Goal: Task Accomplishment & Management: Use online tool/utility

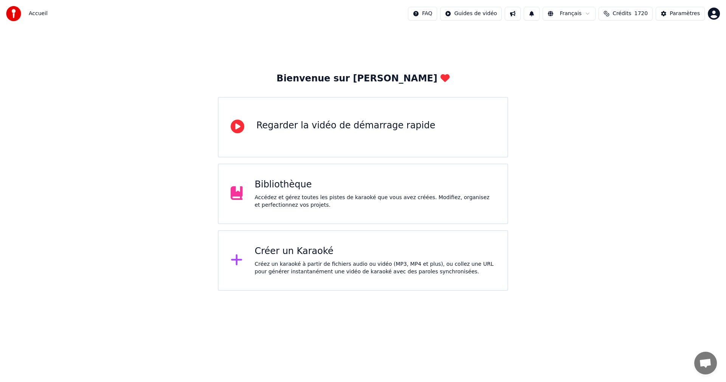
click at [301, 250] on div "Créer un Karaoké" at bounding box center [375, 251] width 241 height 12
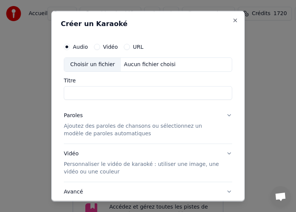
click at [137, 67] on div "Aucun fichier choisi" at bounding box center [150, 65] width 58 height 8
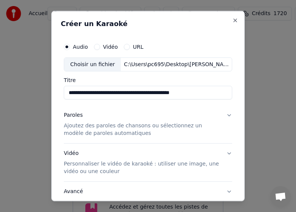
drag, startPoint x: 124, startPoint y: 93, endPoint x: 230, endPoint y: 87, distance: 106.1
click at [230, 87] on div "**********" at bounding box center [148, 106] width 194 height 191
drag, startPoint x: 108, startPoint y: 94, endPoint x: 33, endPoint y: 94, distance: 75.3
click at [33, 94] on body "Accueil FAQ Guides de vidéo Français Crédits 1720 Paramètres Bienvenue sur Youk…" at bounding box center [148, 165] width 296 height 331
type input "*******"
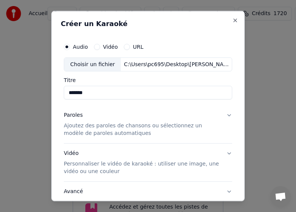
click at [109, 122] on p "Ajoutez des paroles de chansons ou sélectionnez un modèle de paroles automatiqu…" at bounding box center [142, 129] width 157 height 15
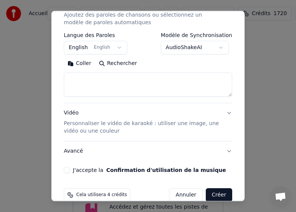
scroll to position [113, 0]
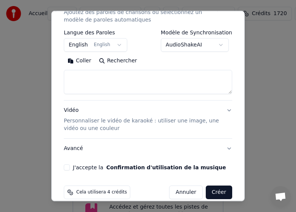
paste textarea "**********"
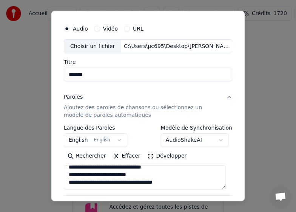
scroll to position [0, 0]
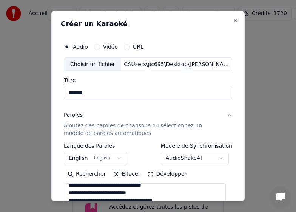
type textarea "**********"
click at [115, 160] on body "Accueil FAQ Guides de vidéo Français Crédits 1720 Paramètres Bienvenue sur Youk…" at bounding box center [148, 165] width 296 height 331
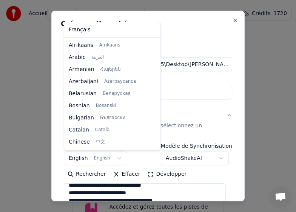
scroll to position [61, 0]
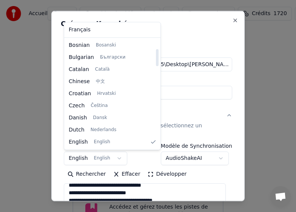
select select "**"
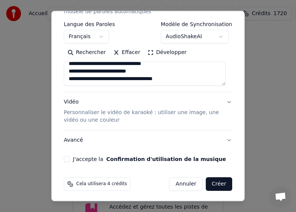
scroll to position [124, 0]
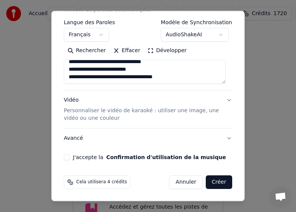
click at [85, 121] on p "Personnaliser le vidéo de karaoké : utiliser une image, une vidéo ou une couleur" at bounding box center [142, 114] width 157 height 15
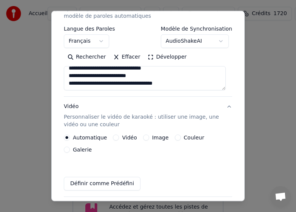
scroll to position [115, 0]
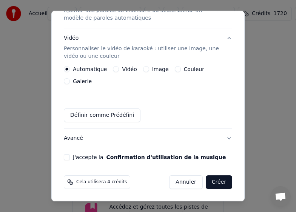
click at [145, 68] on button "Image" at bounding box center [146, 69] width 6 height 6
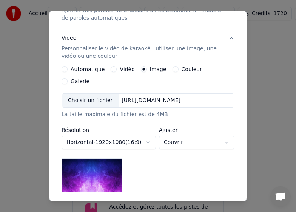
click at [87, 94] on div "Choisir un fichier" at bounding box center [90, 101] width 57 height 14
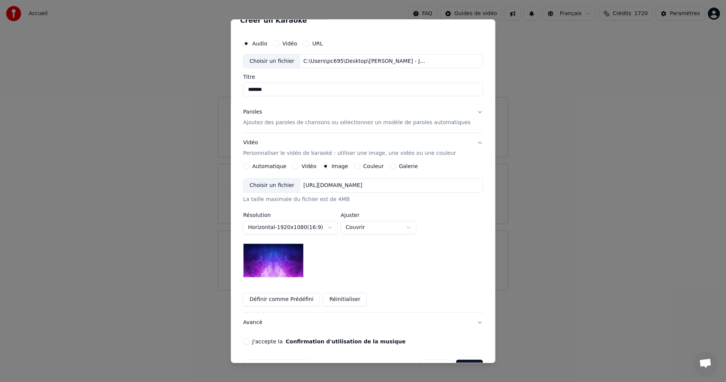
scroll to position [0, 0]
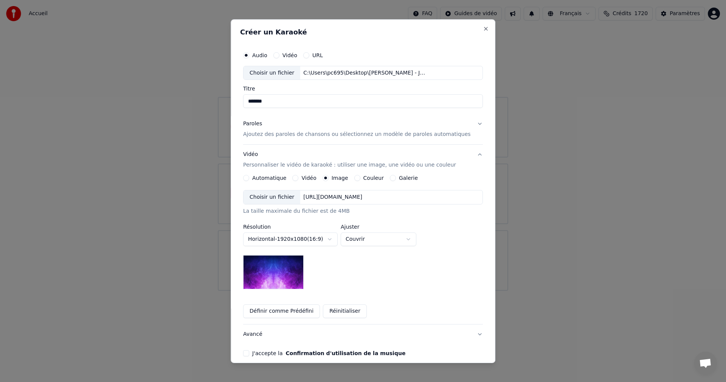
click at [288, 196] on div "Choisir un fichier" at bounding box center [272, 197] width 57 height 14
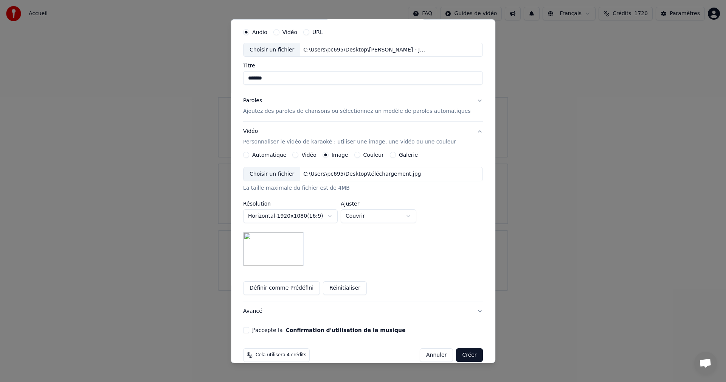
scroll to position [34, 0]
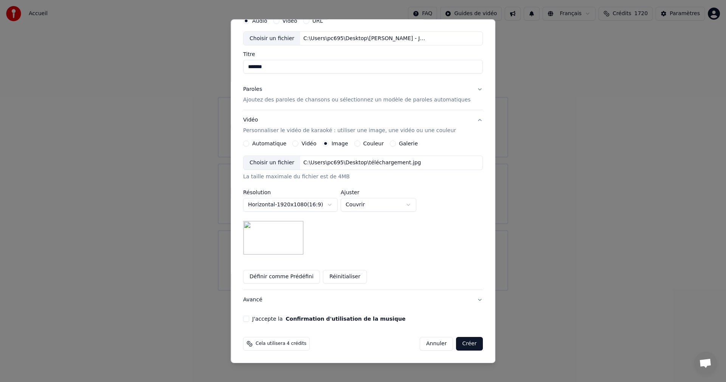
click at [249, 318] on button "J'accepte la Confirmation d'utilisation de la musique" at bounding box center [246, 318] width 6 height 6
click at [456, 344] on button "Créer" at bounding box center [469, 344] width 26 height 14
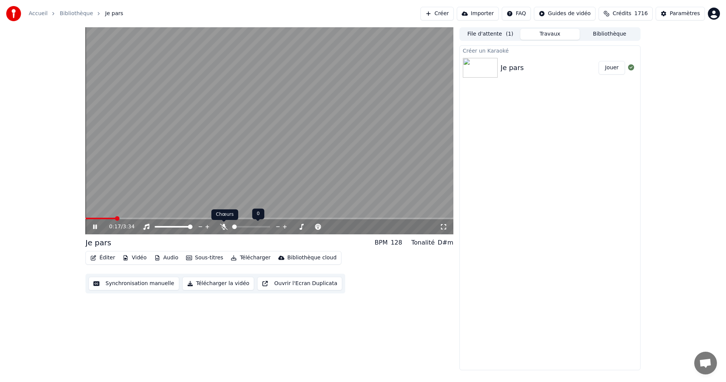
click at [224, 225] on icon at bounding box center [224, 227] width 8 height 6
click at [157, 226] on span at bounding box center [174, 227] width 38 height 2
click at [173, 226] on span at bounding box center [174, 227] width 38 height 2
click at [182, 226] on span at bounding box center [174, 227] width 38 height 2
click at [190, 228] on div at bounding box center [180, 227] width 61 height 8
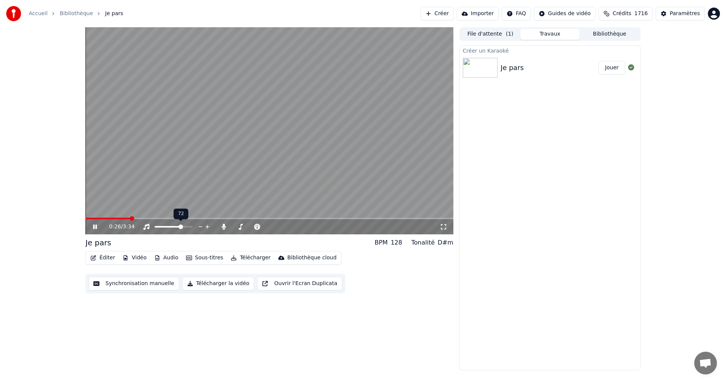
click at [186, 224] on div at bounding box center [180, 227] width 61 height 8
click at [189, 226] on span at bounding box center [174, 227] width 38 height 2
click at [191, 226] on span at bounding box center [174, 227] width 38 height 2
click at [92, 224] on icon at bounding box center [101, 227] width 18 height 6
click at [88, 216] on video at bounding box center [269, 130] width 368 height 207
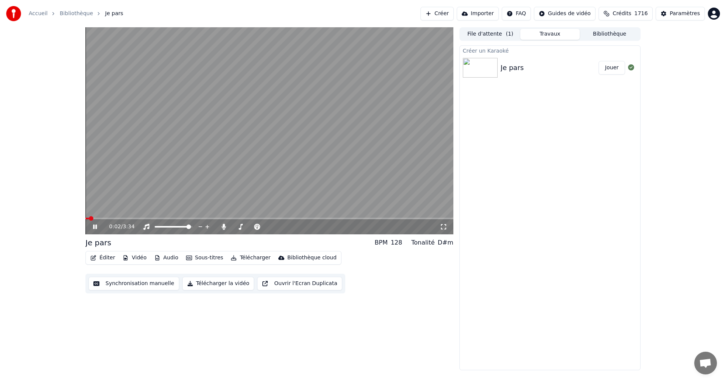
click at [89, 218] on span at bounding box center [86, 218] width 3 height 2
click at [87, 217] on video at bounding box center [269, 130] width 368 height 207
click at [89, 218] on span at bounding box center [91, 218] width 5 height 5
click at [88, 217] on span at bounding box center [86, 218] width 3 height 2
click at [85, 219] on span at bounding box center [87, 218] width 5 height 5
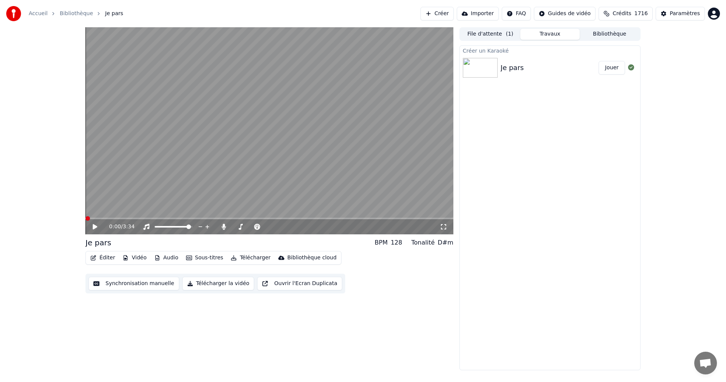
click at [261, 167] on video at bounding box center [269, 130] width 368 height 207
click at [351, 135] on video at bounding box center [269, 130] width 368 height 207
click at [215, 283] on button "Télécharger la vidéo" at bounding box center [218, 283] width 72 height 14
click at [607, 73] on button "Afficher" at bounding box center [608, 68] width 33 height 14
